Goal: Task Accomplishment & Management: Manage account settings

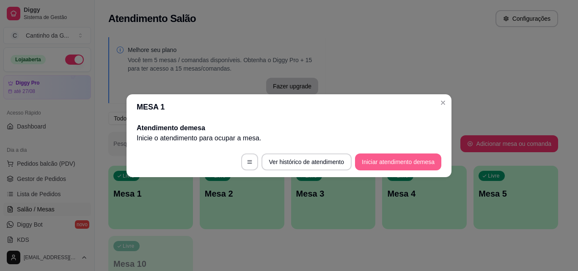
click at [410, 166] on button "Iniciar atendimento de mesa" at bounding box center [398, 162] width 86 height 17
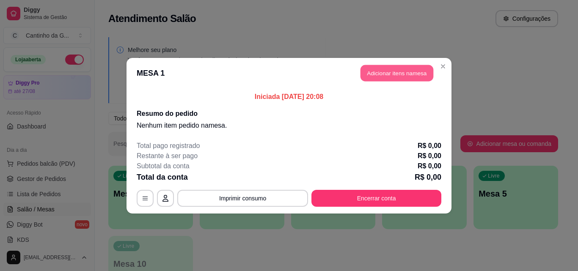
click at [419, 80] on button "Adicionar itens na mesa" at bounding box center [396, 73] width 73 height 16
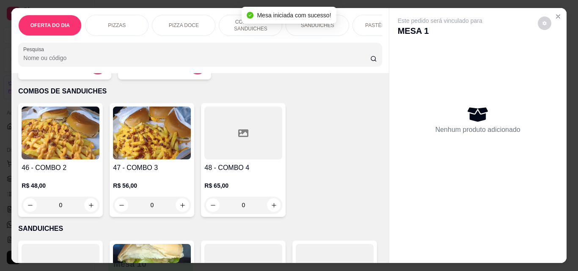
scroll to position [423, 0]
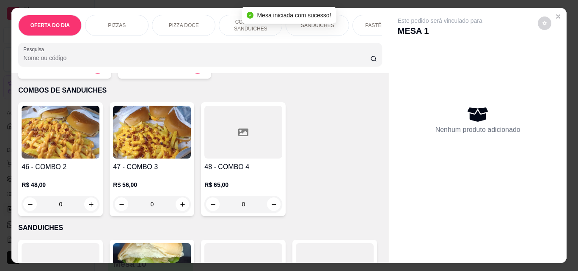
click at [85, 207] on div "0" at bounding box center [61, 204] width 78 height 17
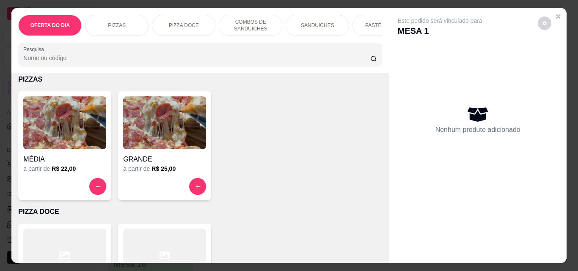
scroll to position [0, 0]
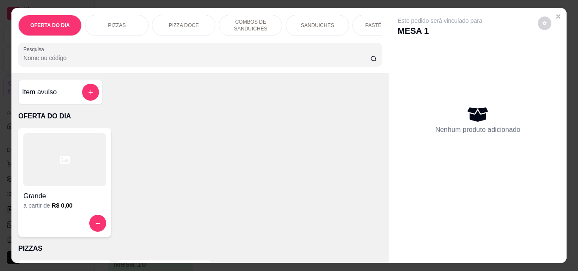
click at [95, 94] on button "add-separate-item" at bounding box center [90, 92] width 17 height 17
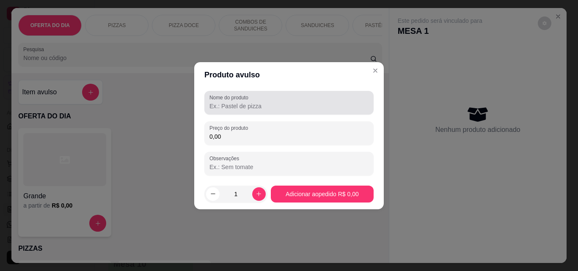
click at [291, 103] on input "Nome do produto" at bounding box center [288, 106] width 159 height 8
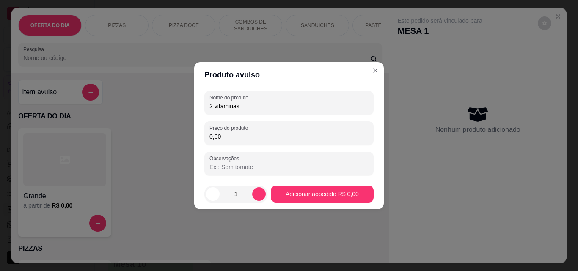
type input "2 vitaminas"
click at [287, 148] on div "Nome do produto 2 vitaminas Preço do produto 0,00 Observações" at bounding box center [288, 133] width 169 height 85
click at [287, 141] on div "0,00" at bounding box center [288, 133] width 159 height 17
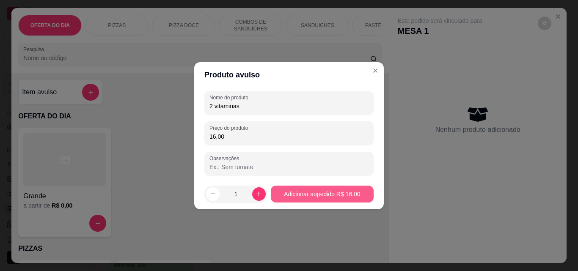
type input "16,00"
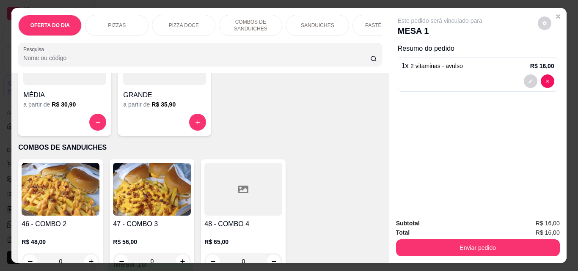
scroll to position [381, 0]
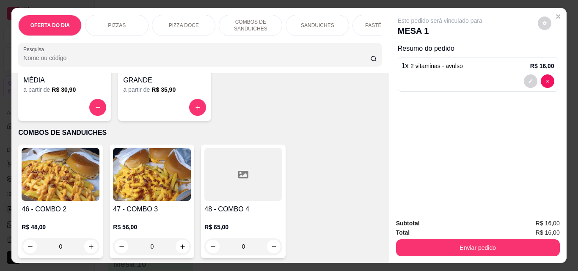
click at [90, 251] on div "0" at bounding box center [61, 246] width 78 height 17
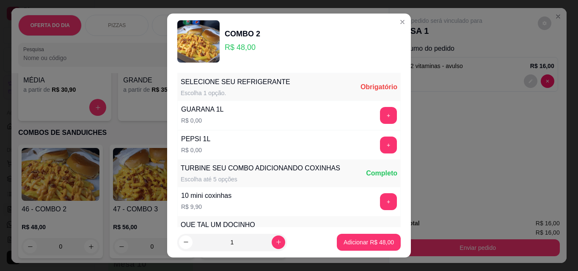
click at [236, 118] on div "GUARANA 1L R$ 0,00 +" at bounding box center [288, 116] width 223 height 30
click at [380, 114] on button "+" at bounding box center [388, 115] width 16 height 16
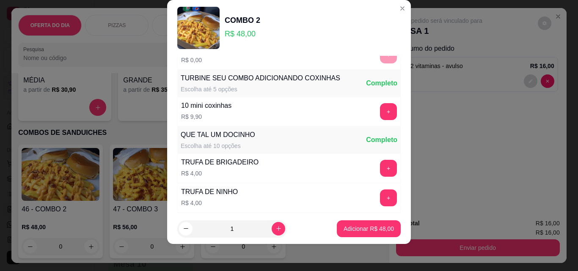
scroll to position [91, 0]
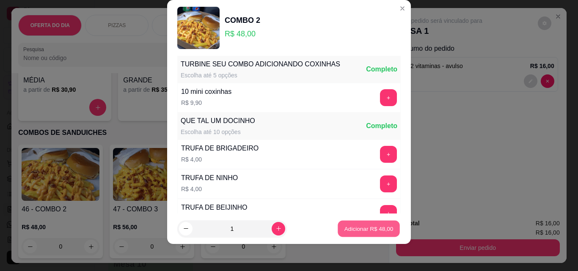
click at [365, 232] on p "Adicionar R$ 48,00" at bounding box center [368, 229] width 49 height 8
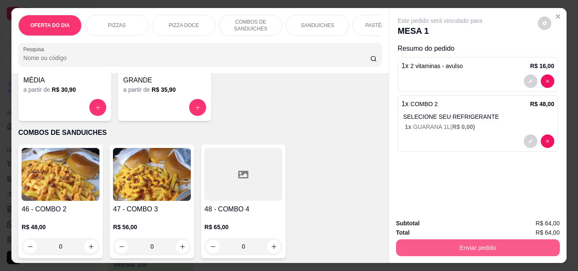
click at [488, 242] on button "Enviar pedido" at bounding box center [478, 247] width 164 height 17
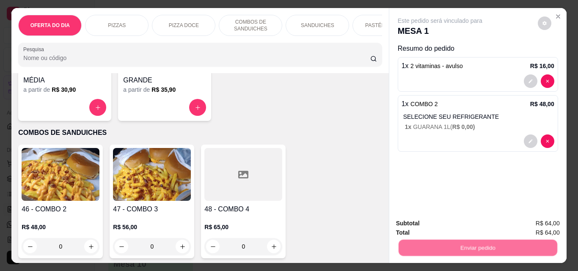
click at [477, 217] on button "Não registrar e enviar pedido" at bounding box center [450, 224] width 88 height 16
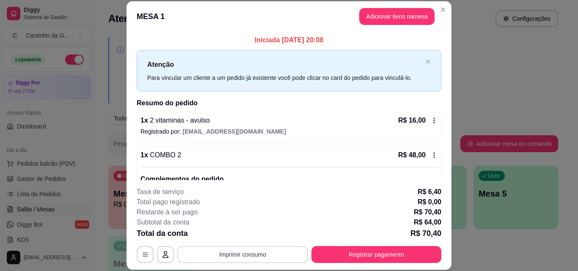
click at [273, 260] on button "Imprimir consumo" at bounding box center [242, 254] width 131 height 17
click at [257, 233] on button "IMPRESSORA" at bounding box center [242, 235] width 61 height 14
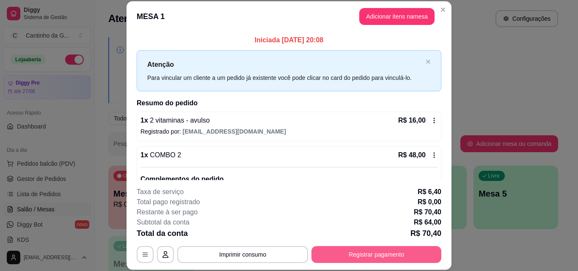
click at [362, 257] on button "Registrar pagamento" at bounding box center [376, 254] width 130 height 17
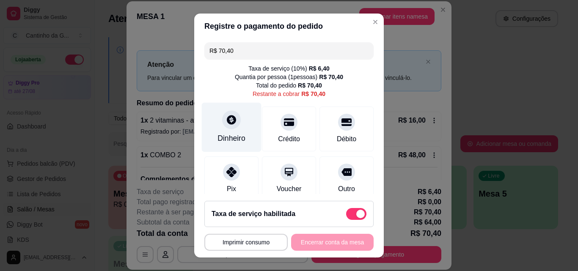
click at [228, 134] on div "Dinheiro" at bounding box center [231, 138] width 28 height 11
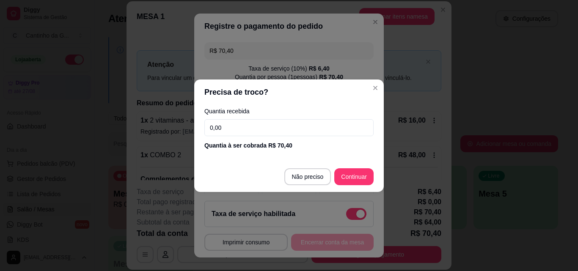
click at [230, 132] on input "0,00" at bounding box center [288, 127] width 169 height 17
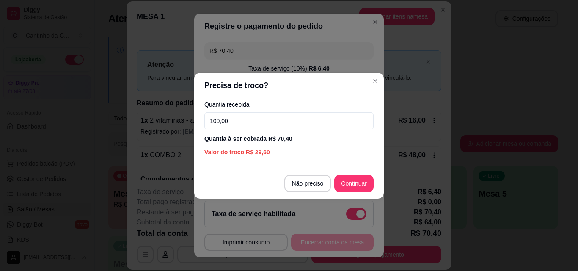
drag, startPoint x: 232, startPoint y: 121, endPoint x: 188, endPoint y: 119, distance: 43.6
click at [188, 119] on div "Precisa de troco? Quantia recebida 100,00 Quantia à ser cobrada R$ 70,40 Valor …" at bounding box center [289, 135] width 578 height 271
type input "0,00"
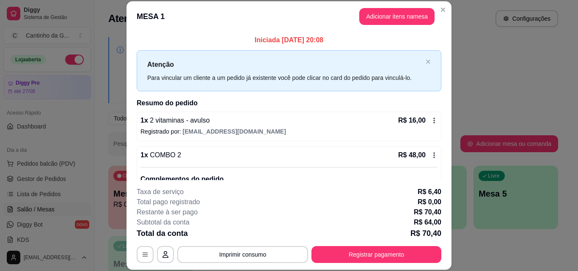
scroll to position [42, 0]
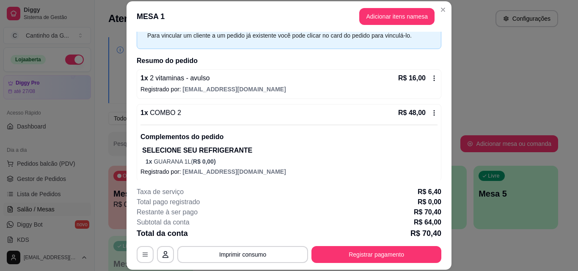
click at [434, 78] on icon at bounding box center [434, 78] width 1 height 5
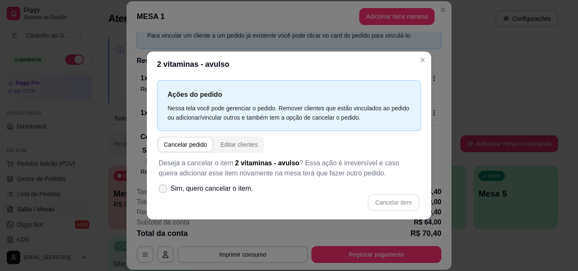
click at [160, 193] on label "Sim, quero cancelar o item." at bounding box center [205, 188] width 101 height 17
click at [160, 193] on input "Sim, quero cancelar o item." at bounding box center [160, 192] width 5 height 5
checkbox input "true"
click at [400, 202] on button "Cancelar item" at bounding box center [394, 202] width 52 height 17
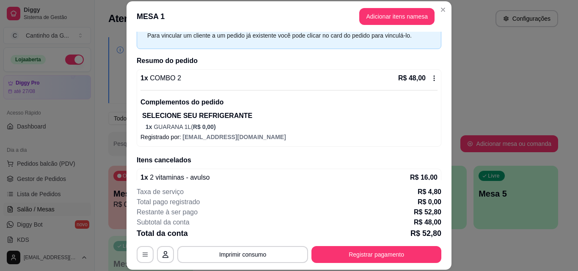
scroll to position [60, 0]
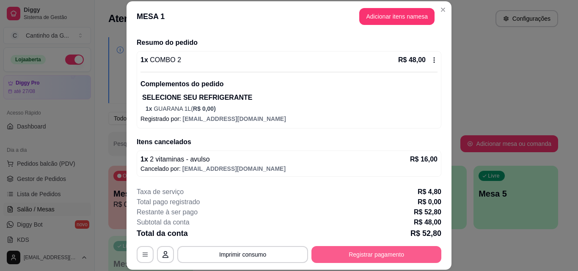
click at [387, 252] on button "Registrar pagamento" at bounding box center [376, 254] width 130 height 17
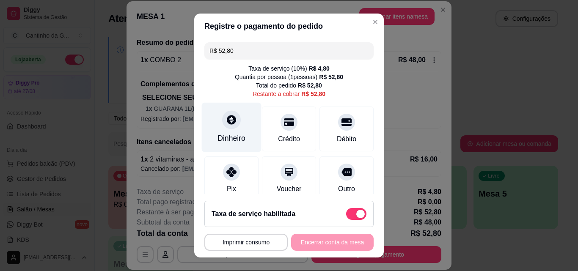
click at [228, 132] on div "Dinheiro" at bounding box center [232, 127] width 60 height 49
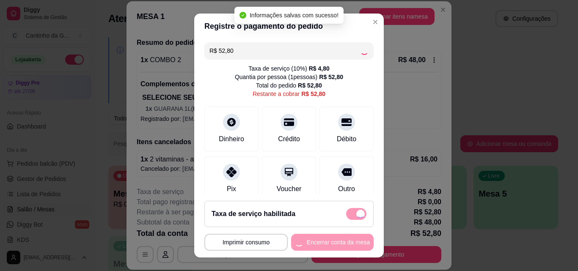
type input "R$ 0,00"
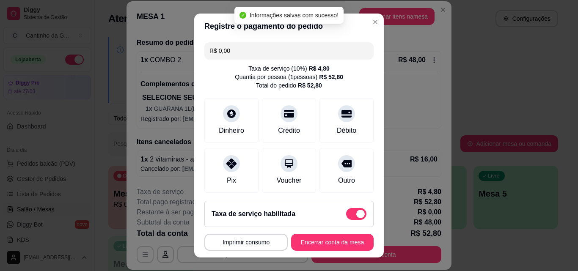
scroll to position [106, 0]
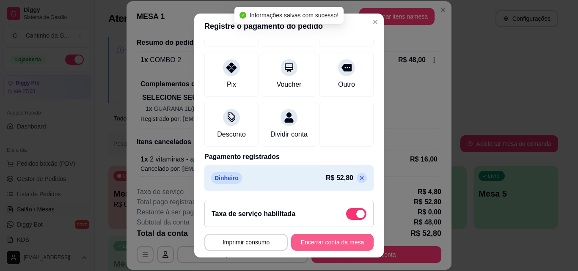
click at [347, 248] on button "Encerrar conta da mesa" at bounding box center [332, 242] width 82 height 17
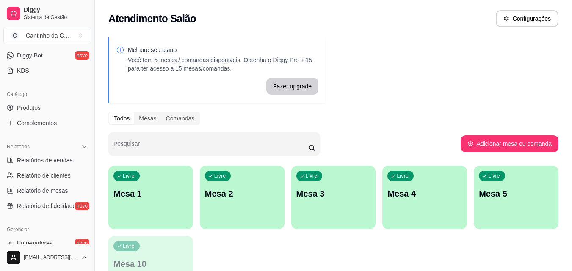
scroll to position [212, 0]
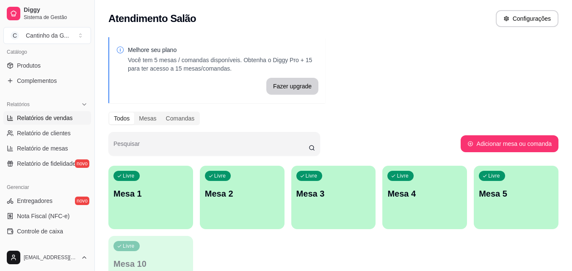
click at [33, 123] on link "Relatórios de vendas" at bounding box center [47, 118] width 88 height 14
select select "ALL"
select select "0"
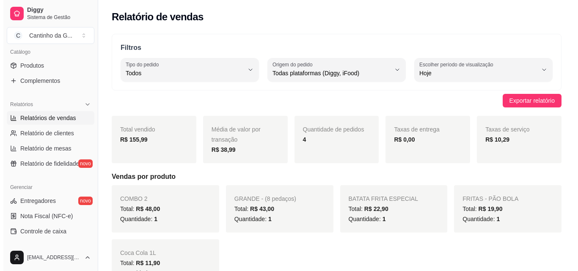
scroll to position [42, 0]
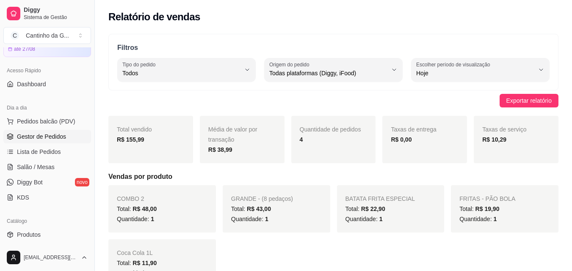
click at [22, 133] on span "Gestor de Pedidos" at bounding box center [41, 136] width 49 height 8
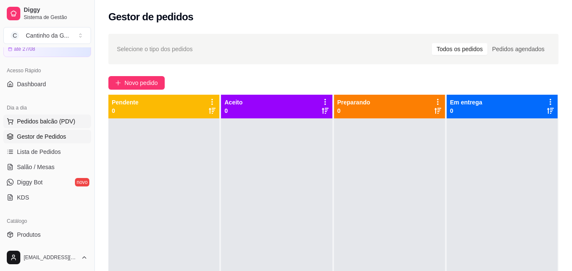
click at [71, 122] on span "Pedidos balcão (PDV)" at bounding box center [46, 121] width 58 height 8
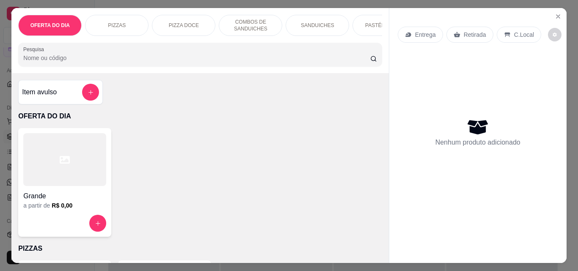
click at [470, 33] on p "Retirada" at bounding box center [475, 34] width 22 height 8
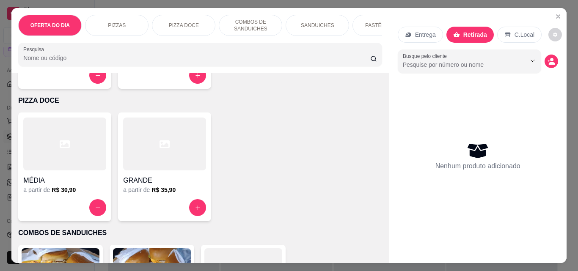
scroll to position [381, 0]
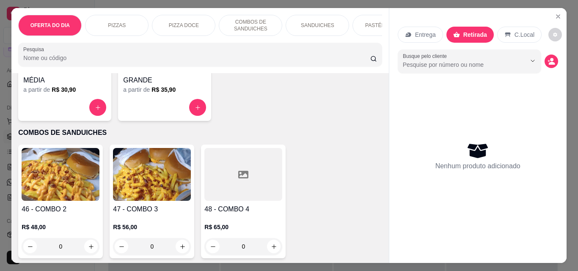
click at [89, 250] on div "0" at bounding box center [61, 246] width 78 height 17
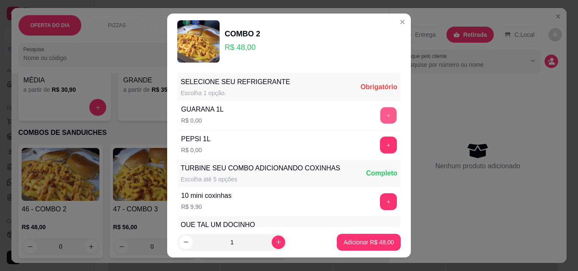
click at [380, 112] on button "+" at bounding box center [388, 115] width 16 height 16
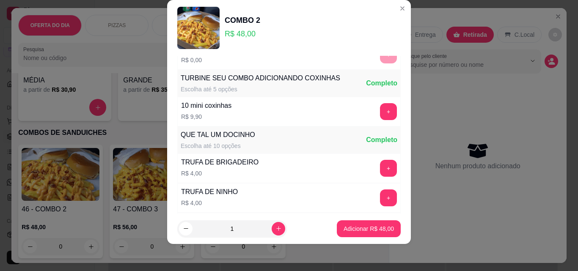
scroll to position [91, 0]
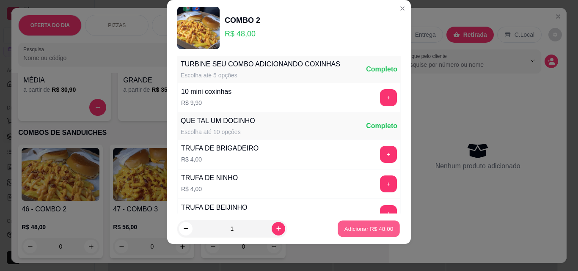
click at [370, 227] on p "Adicionar R$ 48,00" at bounding box center [368, 229] width 49 height 8
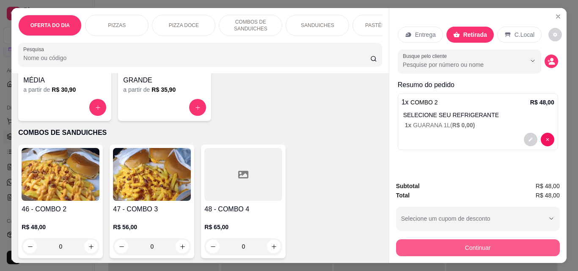
click at [503, 239] on button "Continuar" at bounding box center [478, 247] width 164 height 17
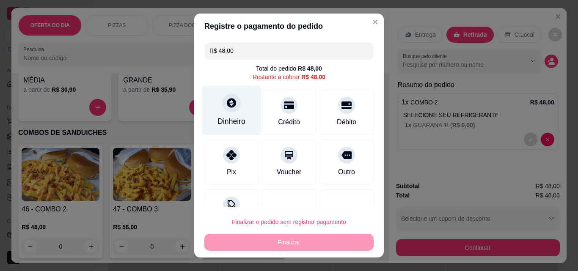
click at [237, 116] on div "Dinheiro" at bounding box center [232, 110] width 60 height 49
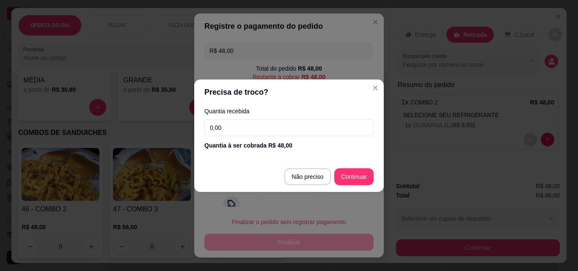
click at [268, 121] on input "0,00" at bounding box center [288, 127] width 169 height 17
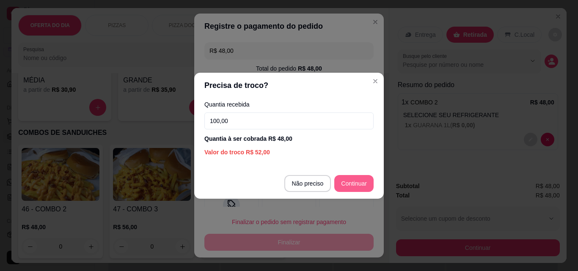
type input "100,00"
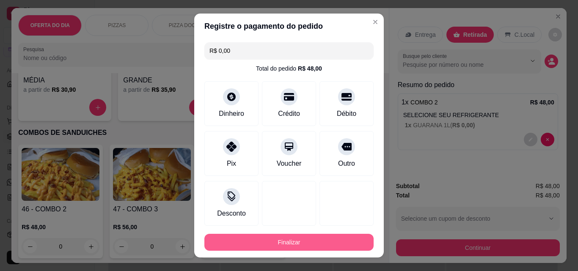
click at [332, 242] on button "Finalizar" at bounding box center [288, 242] width 169 height 17
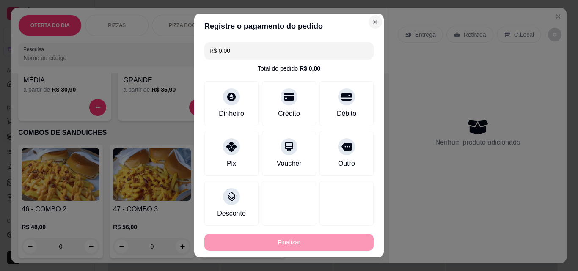
type input "-R$ 48,00"
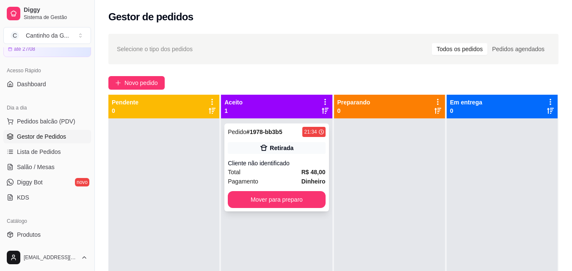
click at [297, 168] on div "Total R$ 48,00" at bounding box center [276, 172] width 97 height 9
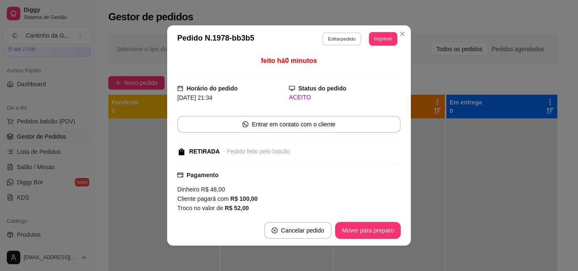
click at [342, 40] on button "Editar pedido" at bounding box center [341, 38] width 39 height 13
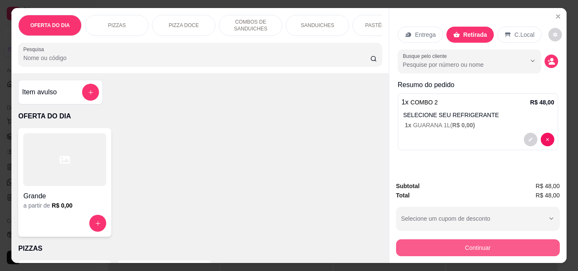
click at [479, 247] on button "Continuar" at bounding box center [478, 247] width 164 height 17
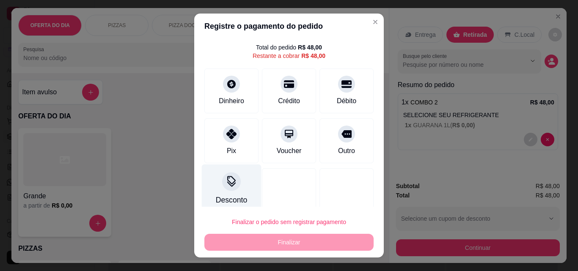
scroll to position [31, 0]
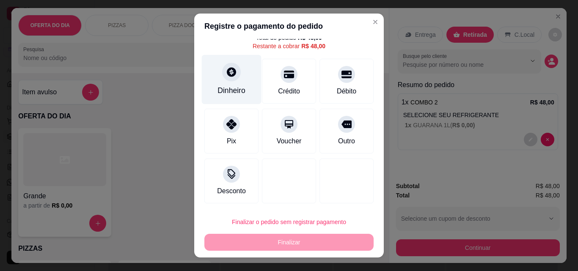
click at [230, 96] on div "Dinheiro" at bounding box center [231, 90] width 28 height 11
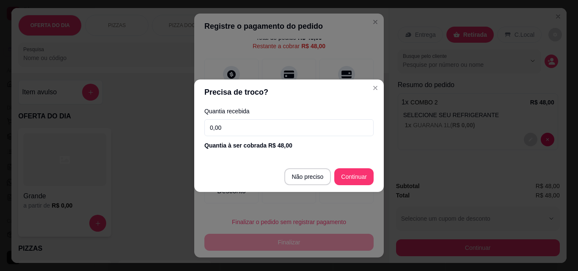
click at [316, 125] on input "0,00" at bounding box center [288, 127] width 169 height 17
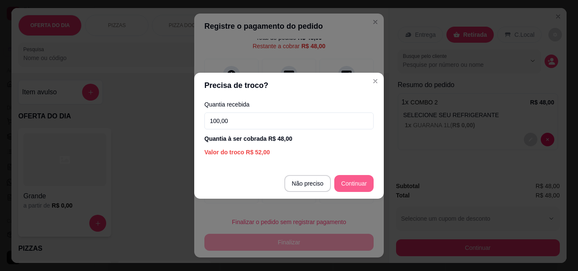
type input "100,00"
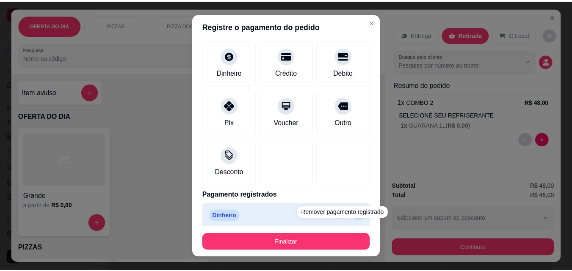
scroll to position [46, 0]
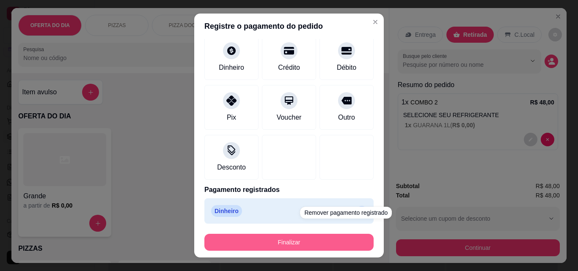
click at [333, 241] on button "Finalizar" at bounding box center [288, 242] width 169 height 17
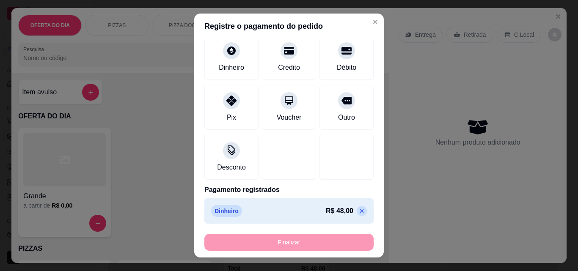
type input "-R$ 48,00"
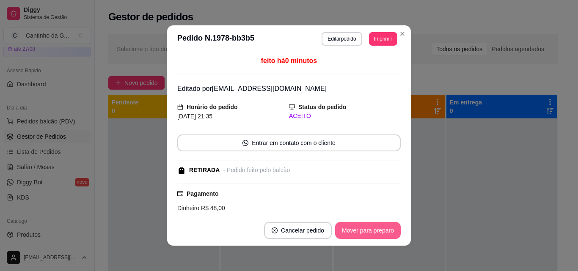
click at [380, 228] on button "Mover para preparo" at bounding box center [368, 230] width 66 height 17
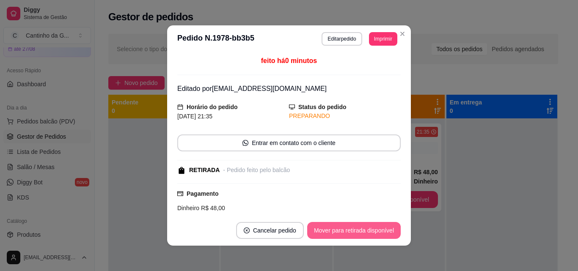
click at [383, 231] on button "Mover para retirada disponível" at bounding box center [353, 230] width 93 height 17
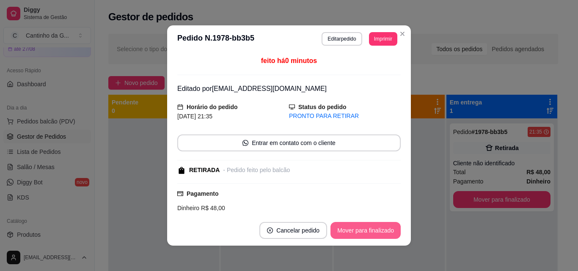
click at [383, 231] on button "Mover para finalizado" at bounding box center [365, 230] width 70 height 17
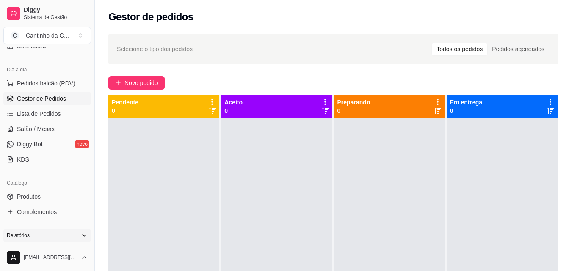
scroll to position [127, 0]
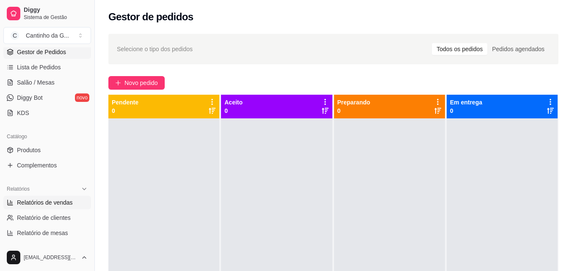
click at [59, 202] on span "Relatórios de vendas" at bounding box center [45, 202] width 56 height 8
select select "ALL"
select select "0"
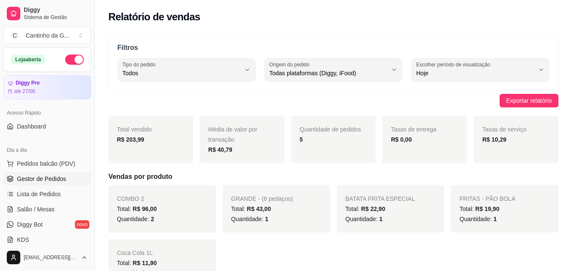
click at [49, 176] on span "Gestor de Pedidos" at bounding box center [41, 179] width 49 height 8
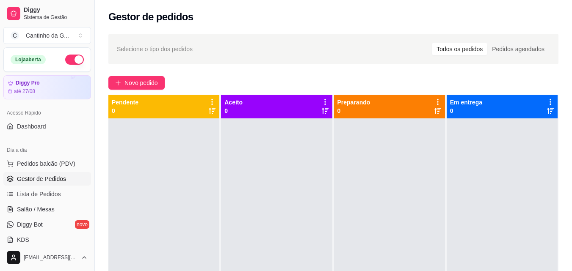
click at [282, 62] on div "Selecione o tipo dos pedidos Todos os pedidos Pedidos agendados" at bounding box center [333, 49] width 450 height 30
